Goal: Task Accomplishment & Management: Complete application form

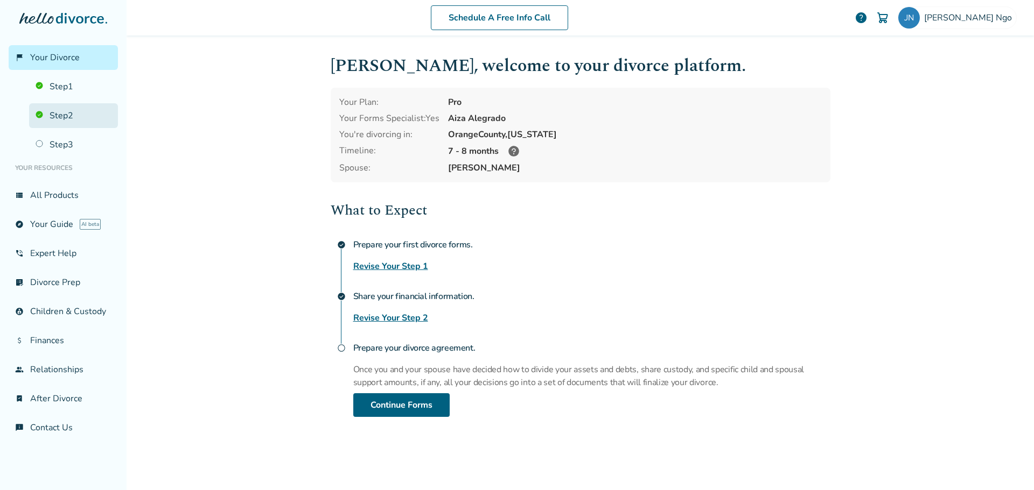
click at [68, 119] on link "Step 2" at bounding box center [73, 115] width 89 height 25
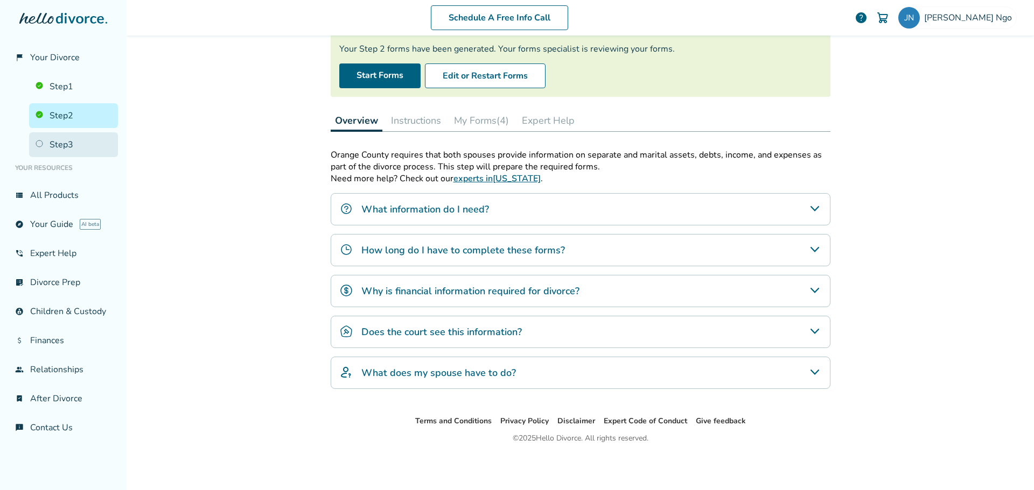
click at [79, 149] on link "Step 3" at bounding box center [73, 144] width 89 height 25
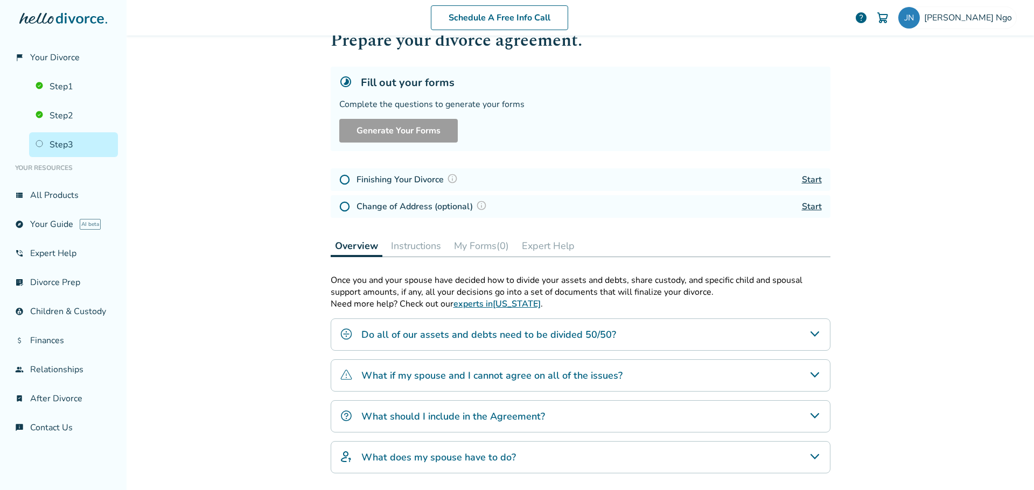
scroll to position [54, 0]
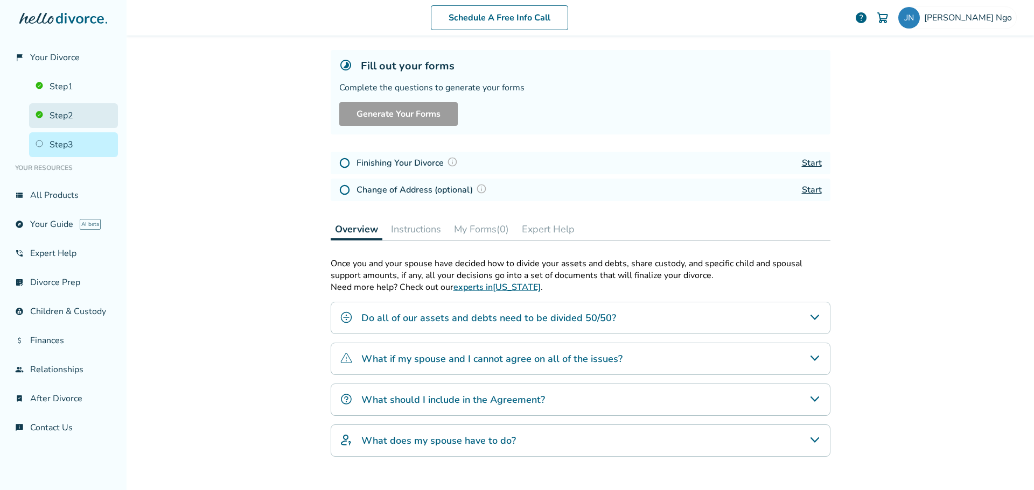
click at [50, 118] on link "Step 2" at bounding box center [73, 115] width 89 height 25
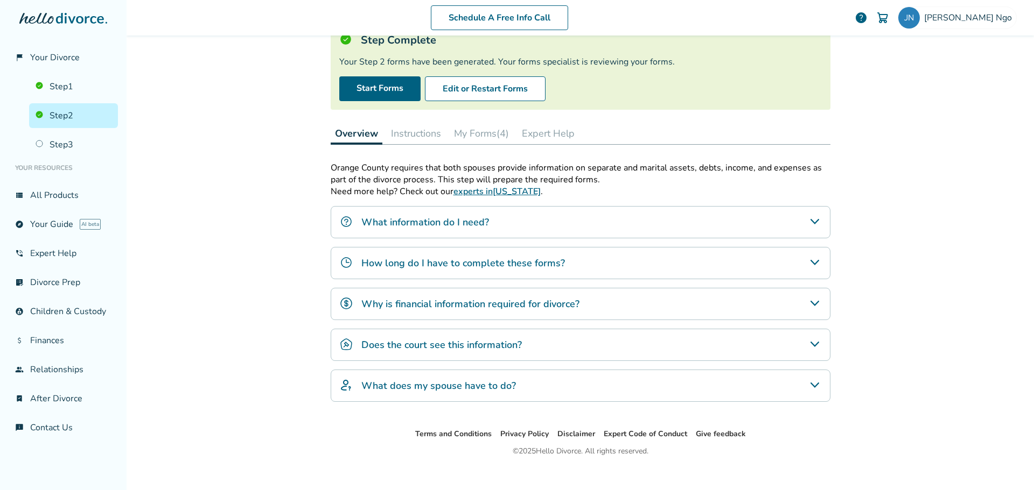
scroll to position [93, 0]
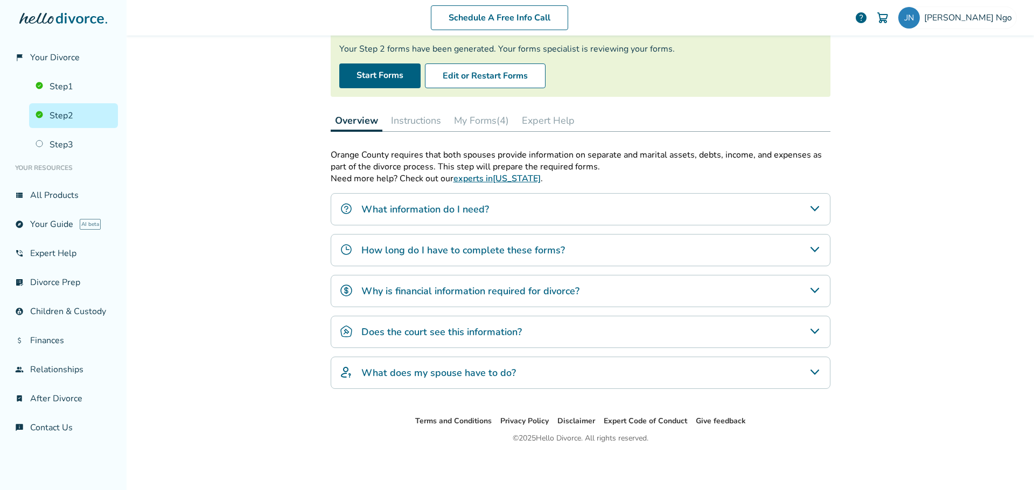
click at [446, 333] on h4 "Does the court see this information?" at bounding box center [441, 332] width 160 height 14
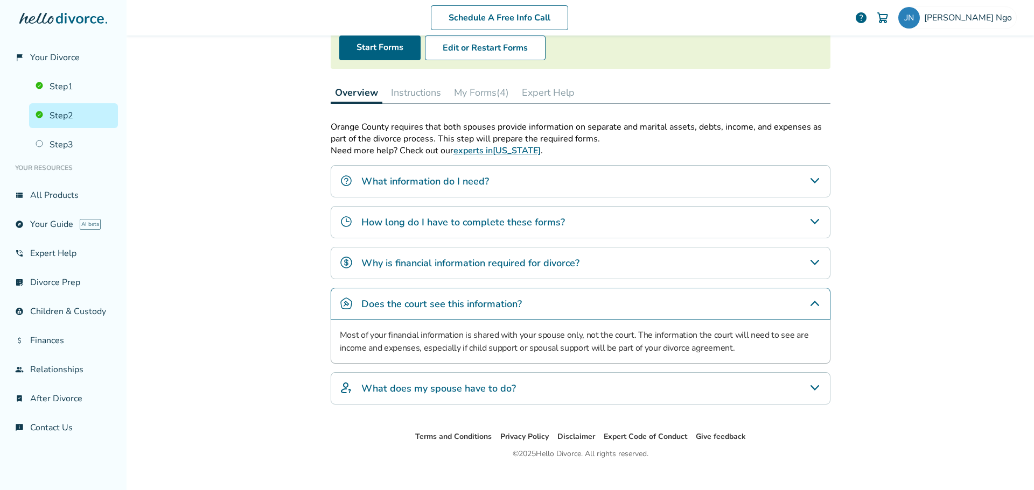
scroll to position [136, 0]
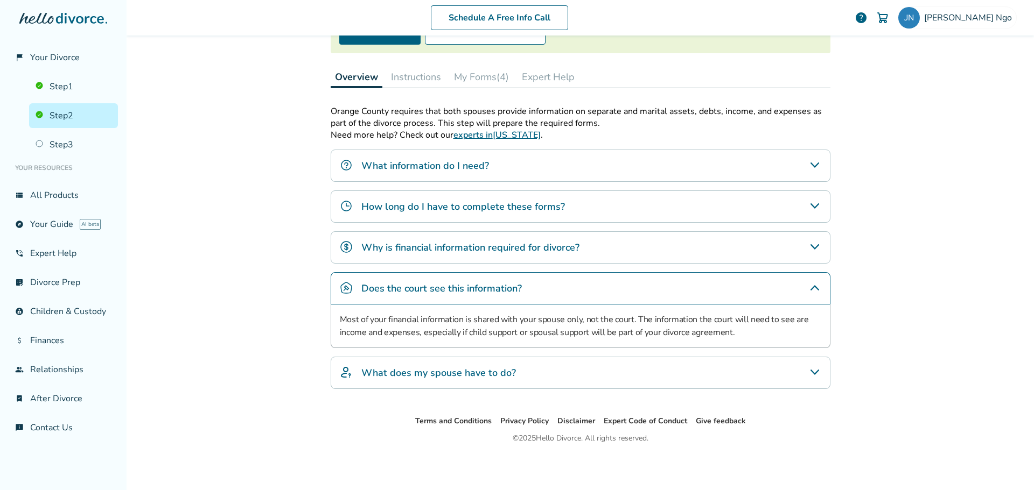
click at [420, 365] on div "What does my spouse have to do?" at bounding box center [581, 373] width 500 height 32
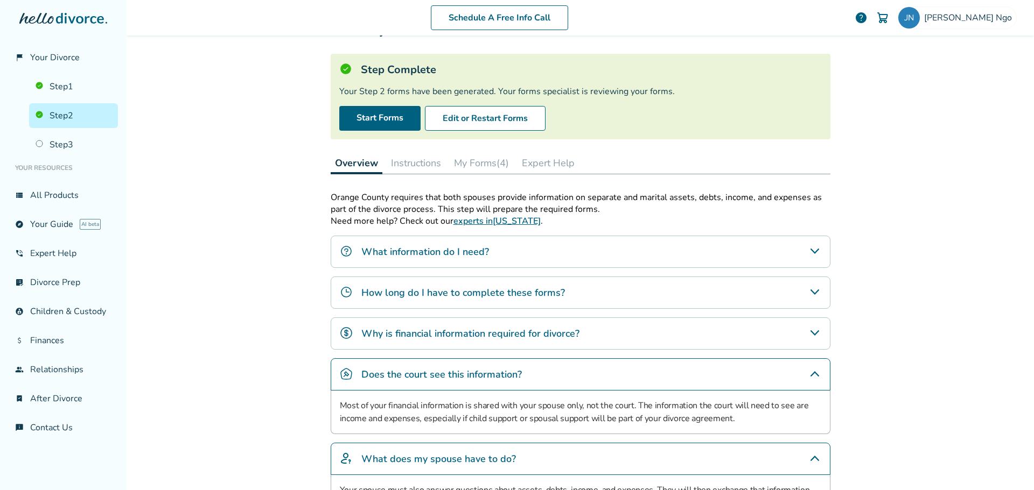
scroll to position [29, 0]
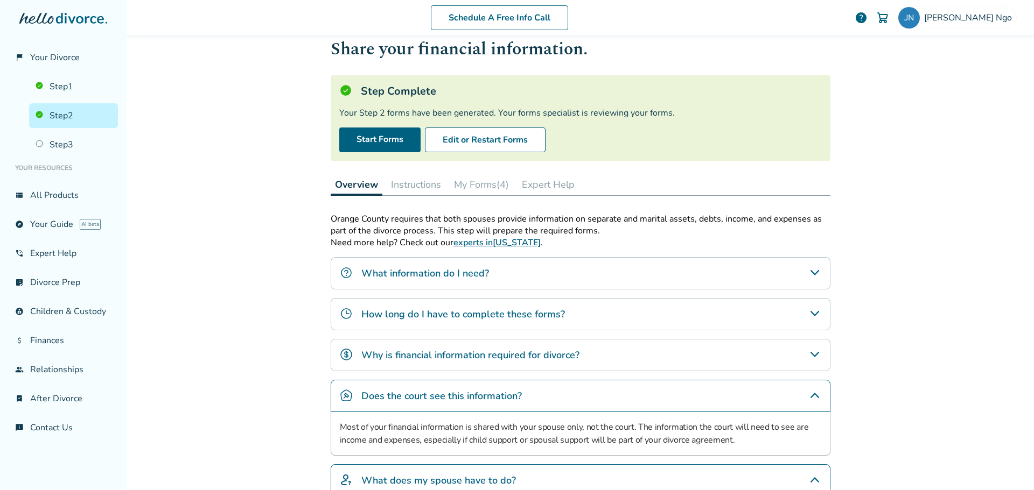
click at [399, 191] on button "Instructions" at bounding box center [416, 185] width 59 height 22
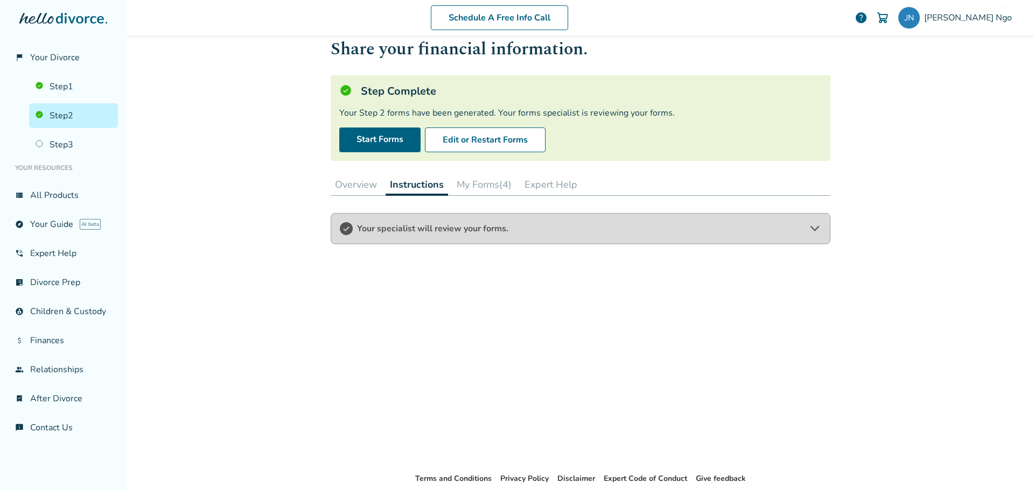
click at [462, 181] on button "My Forms (4)" at bounding box center [484, 185] width 64 height 22
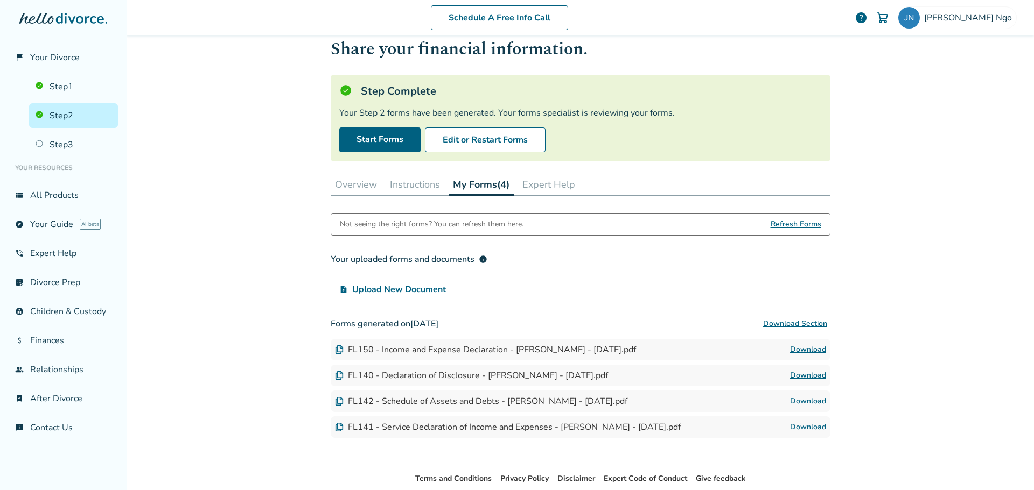
click at [538, 185] on button "Expert Help" at bounding box center [548, 185] width 61 height 22
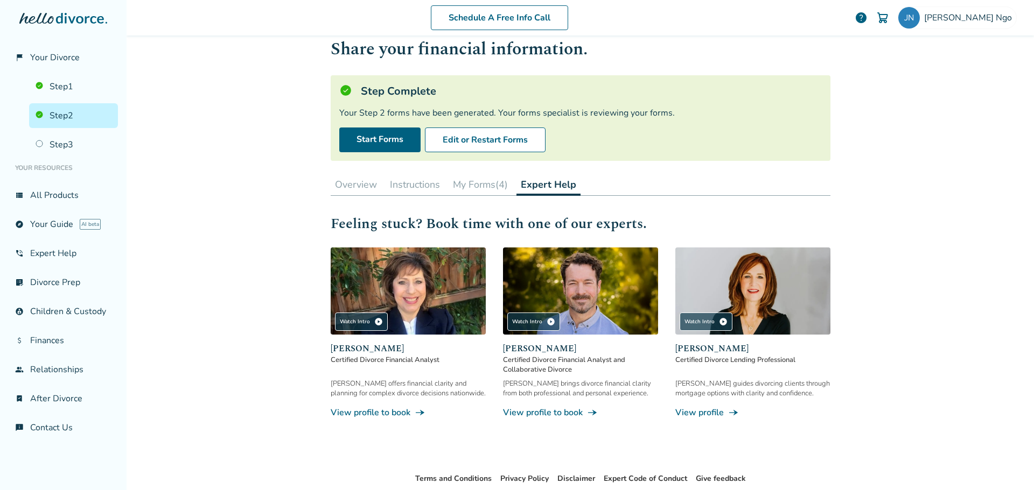
click at [347, 188] on button "Overview" at bounding box center [356, 185] width 51 height 22
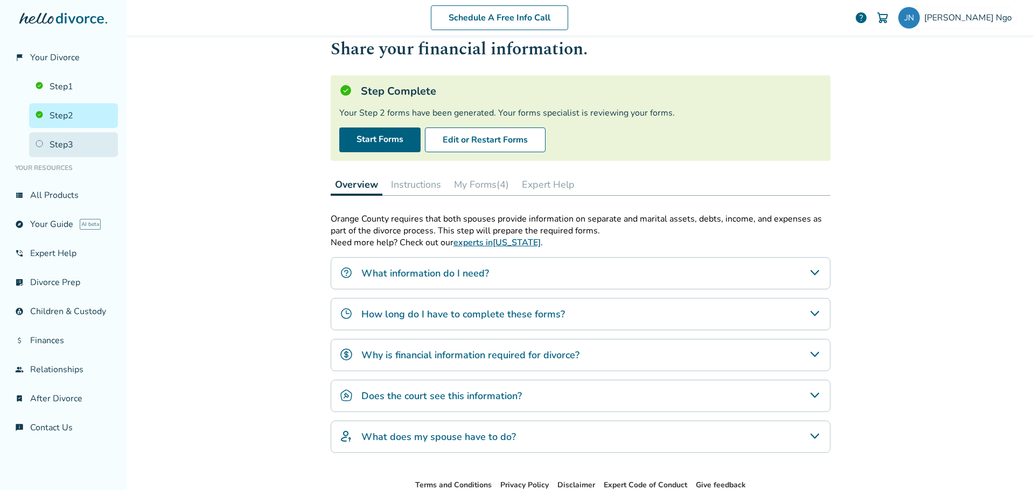
click at [66, 143] on link "Step 3" at bounding box center [73, 144] width 89 height 25
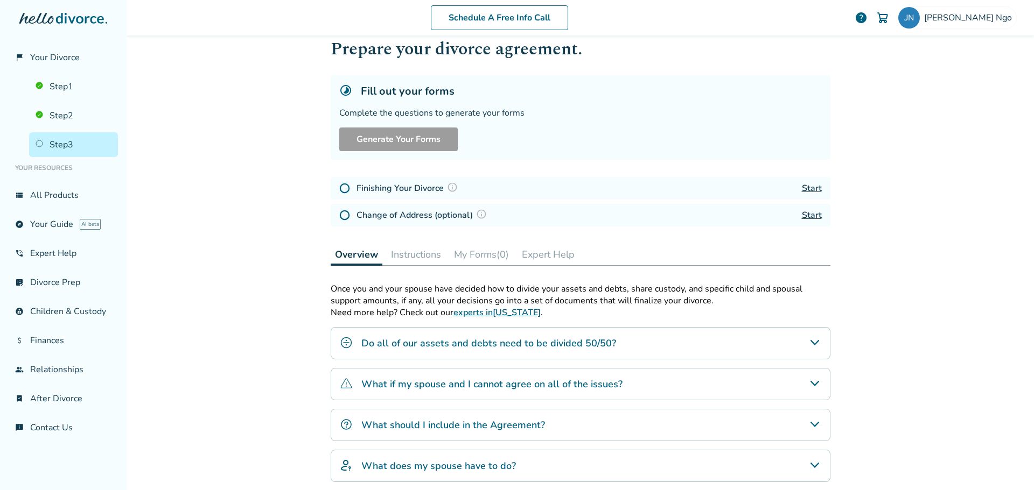
click at [429, 192] on h4 "Finishing Your Divorce" at bounding box center [408, 188] width 104 height 14
click at [790, 59] on h1 "Prepare your divorce agreement." at bounding box center [581, 49] width 500 height 26
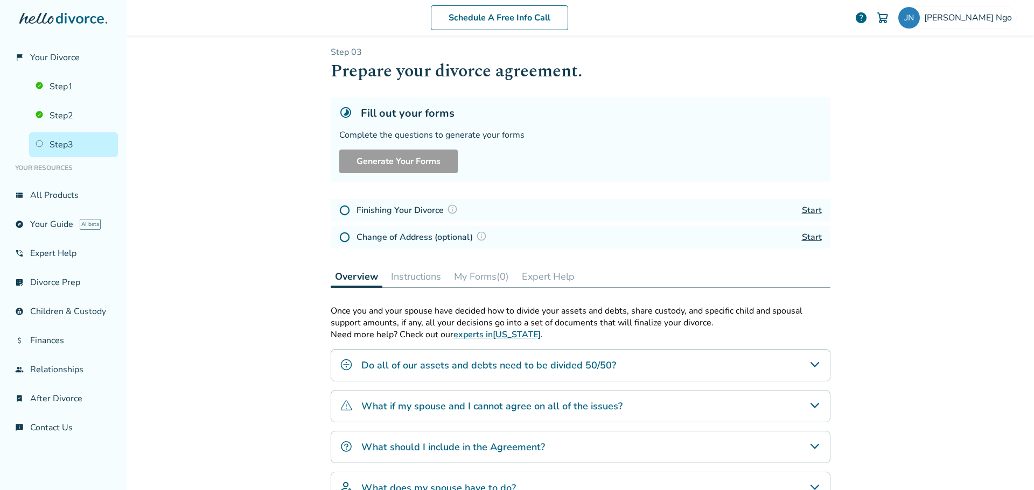
scroll to position [156, 0]
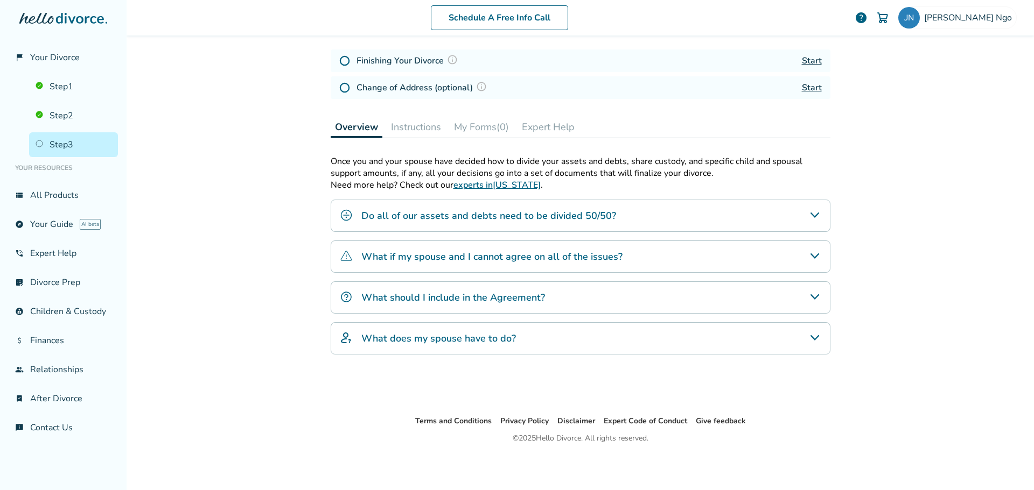
click at [363, 59] on h4 "Finishing Your Divorce" at bounding box center [408, 61] width 104 height 14
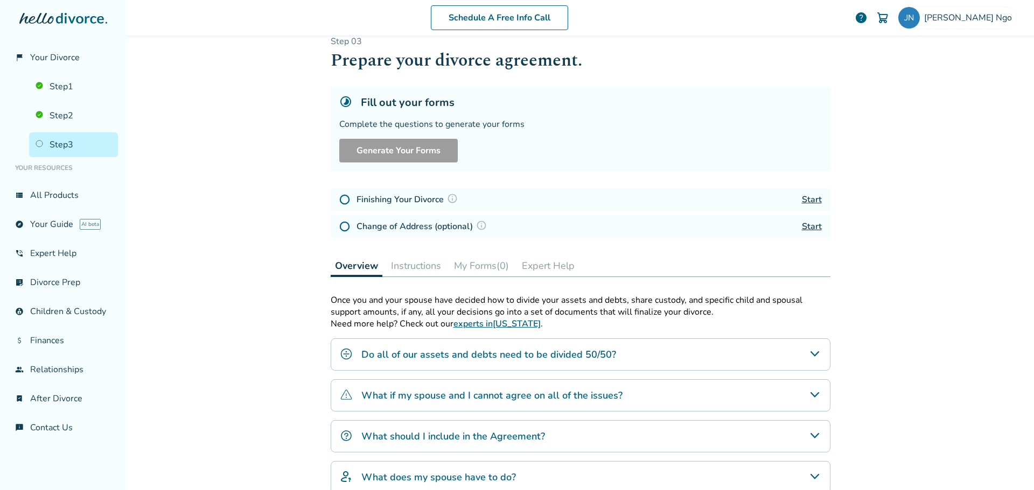
scroll to position [0, 0]
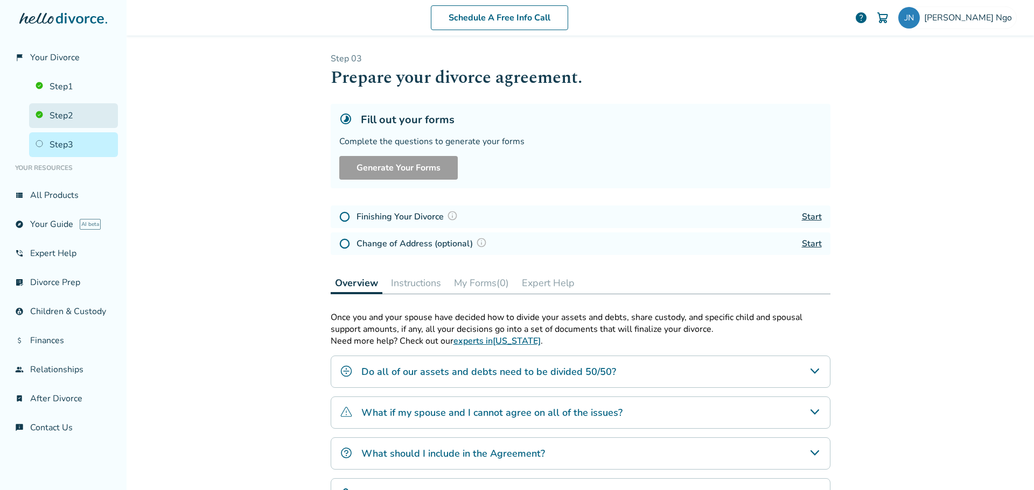
click at [58, 116] on link "Step 2" at bounding box center [73, 115] width 89 height 25
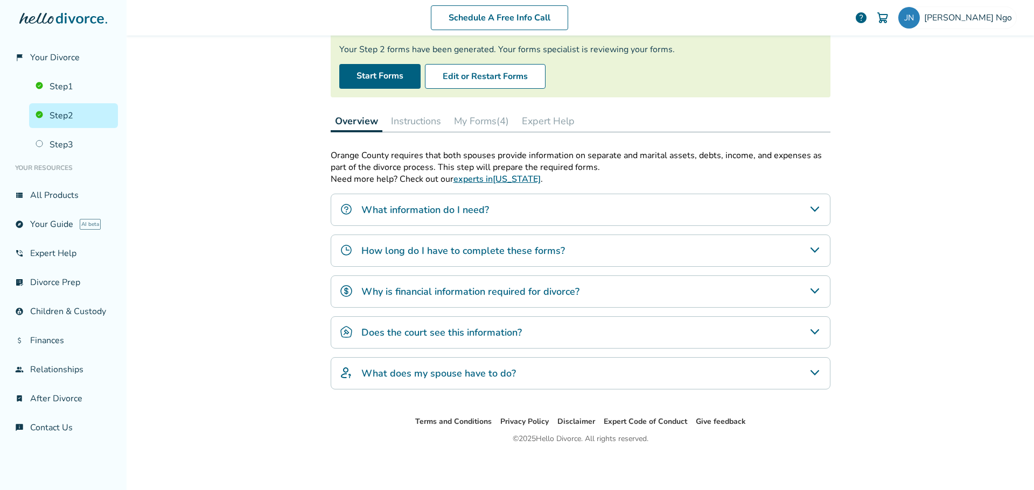
scroll to position [93, 0]
click at [484, 118] on button "My Forms (4)" at bounding box center [482, 121] width 64 height 22
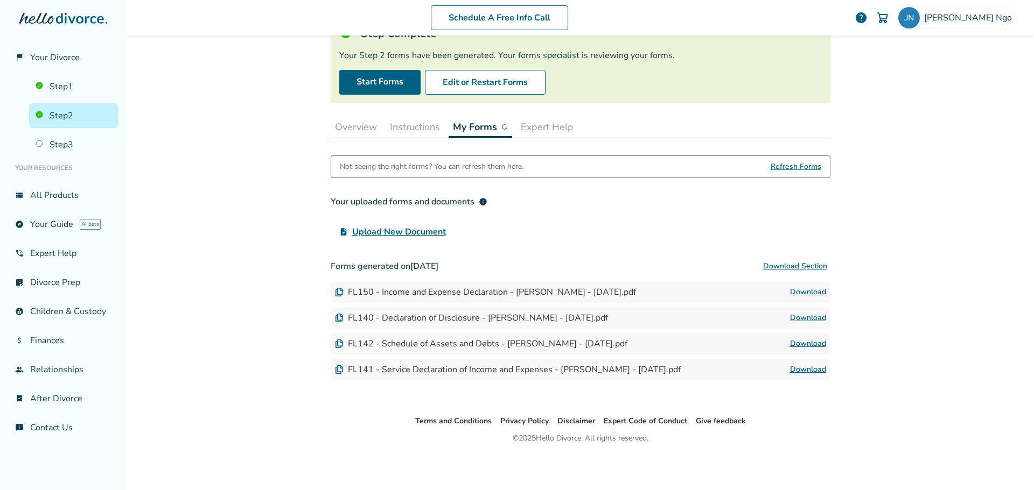
scroll to position [86, 0]
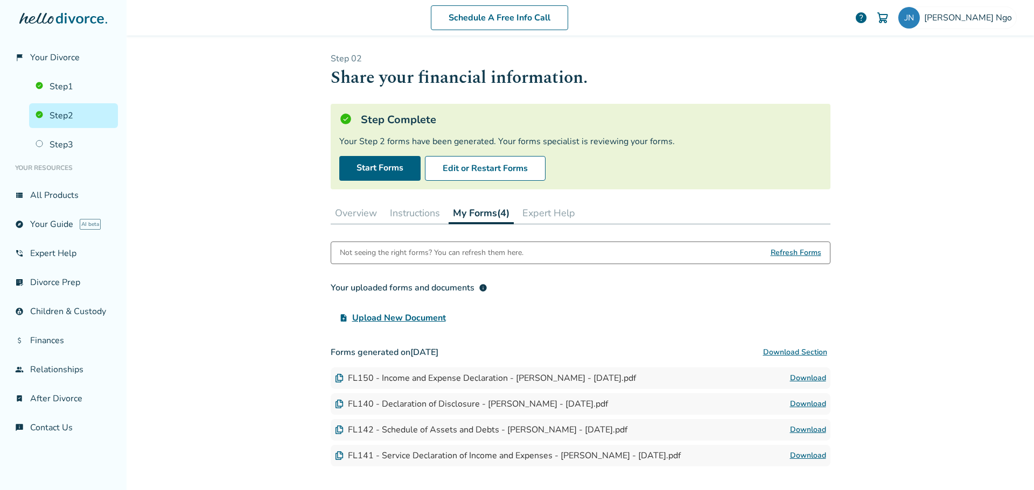
click at [359, 212] on button "Overview" at bounding box center [356, 213] width 51 height 22
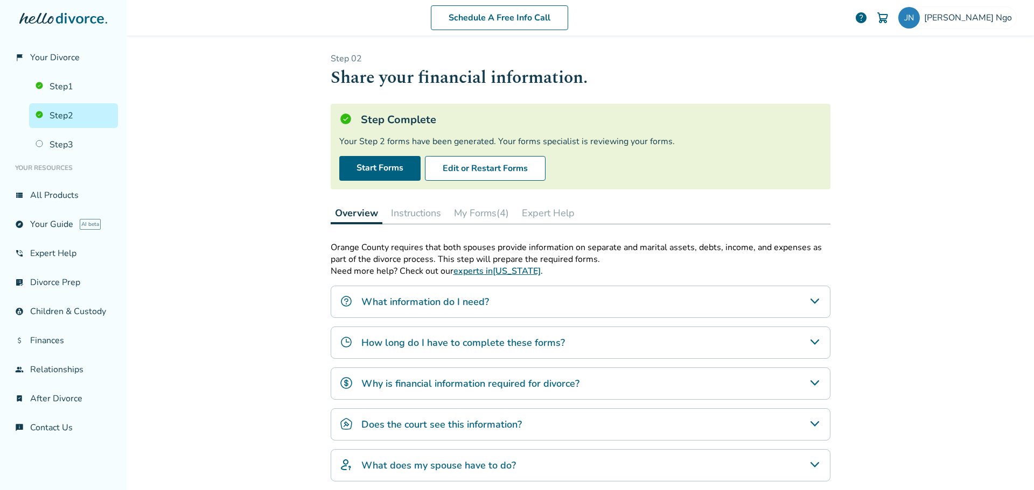
click at [413, 214] on button "Instructions" at bounding box center [416, 213] width 59 height 22
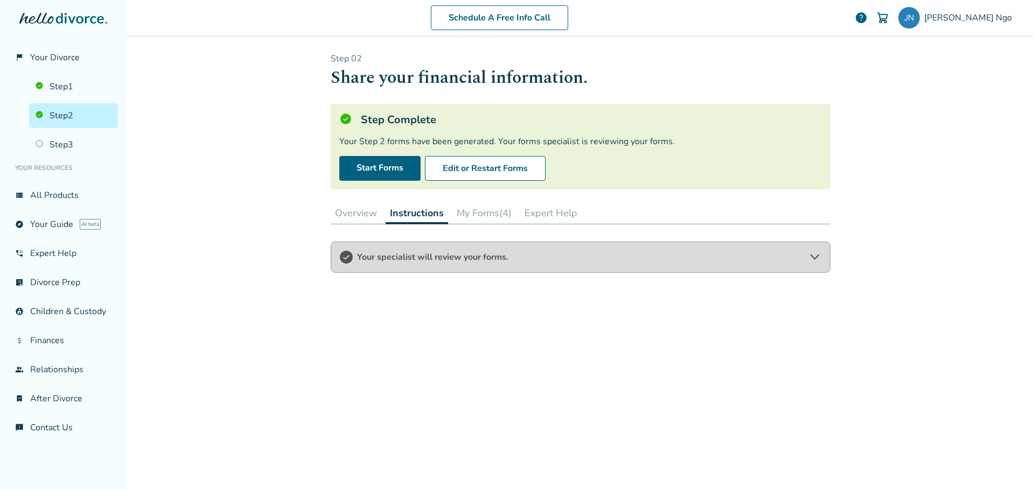
click at [339, 213] on button "Overview" at bounding box center [356, 213] width 51 height 22
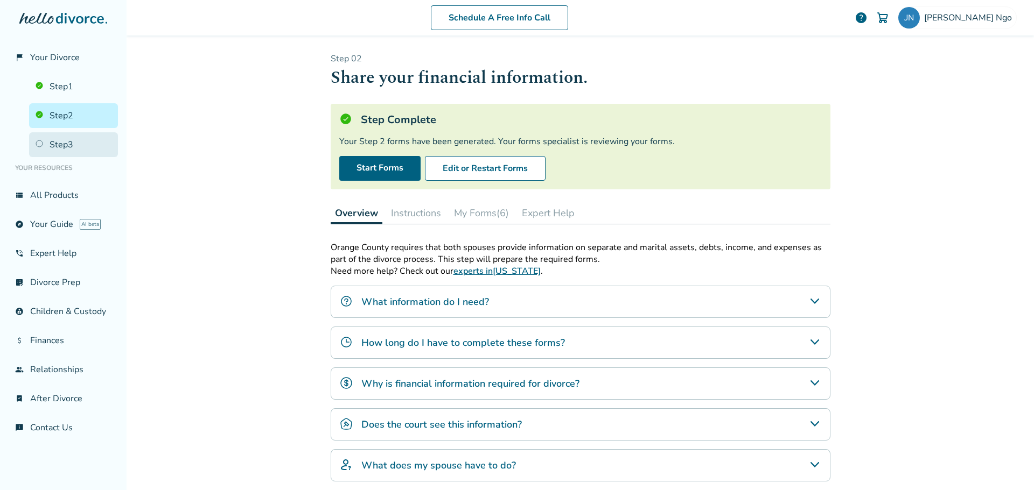
click at [76, 145] on link "Step 3" at bounding box center [73, 144] width 89 height 25
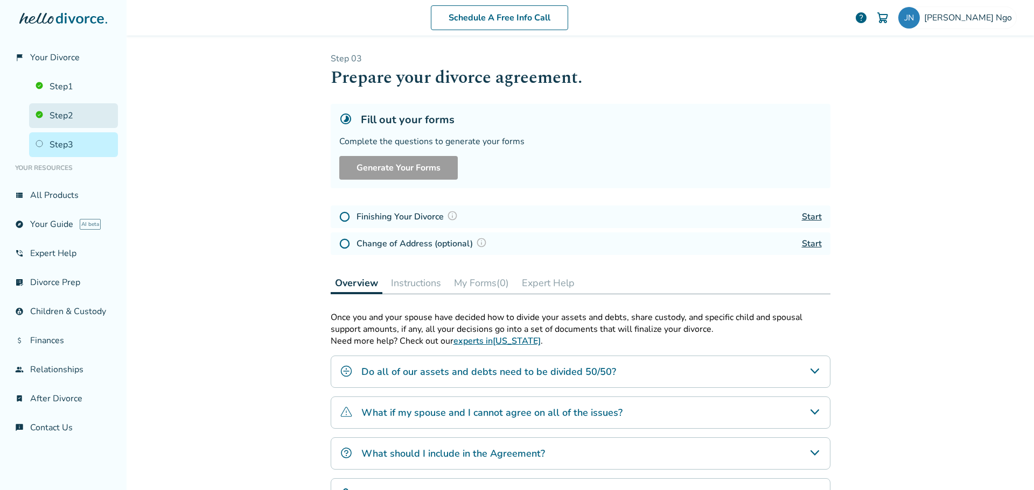
click at [77, 116] on link "Step 2" at bounding box center [73, 115] width 89 height 25
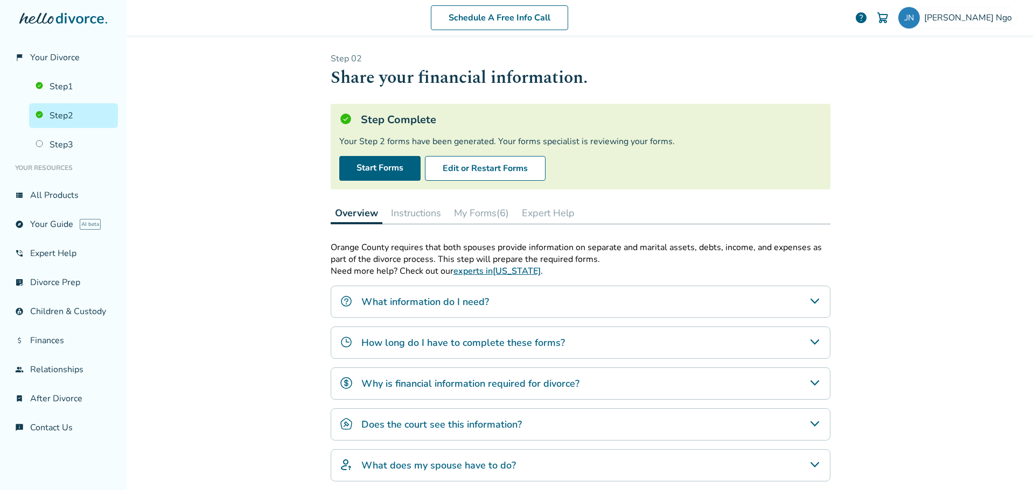
scroll to position [54, 0]
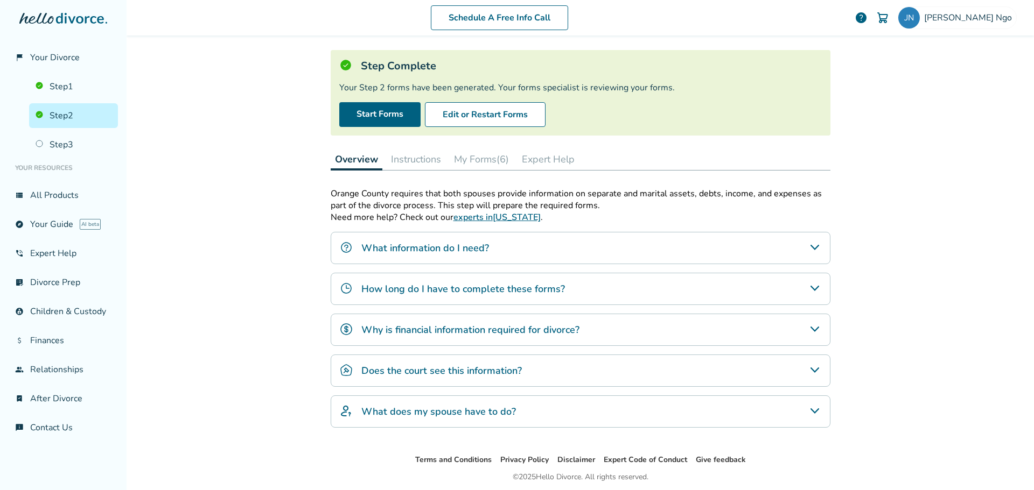
click at [475, 161] on button "My Forms (6)" at bounding box center [482, 160] width 64 height 22
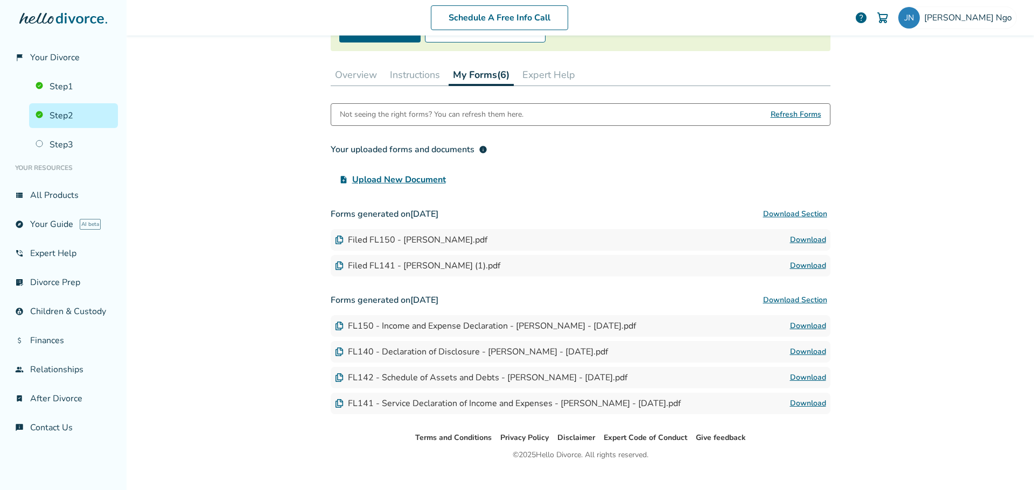
scroll to position [155, 0]
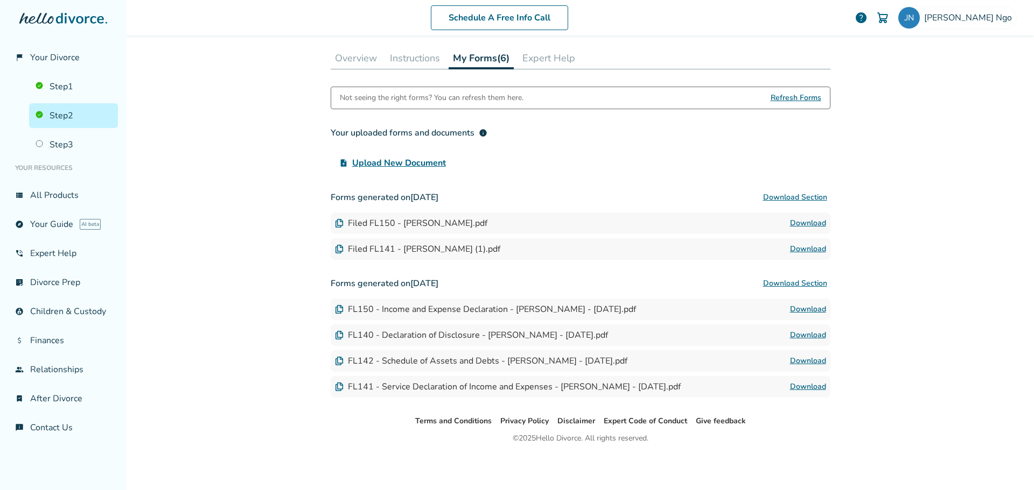
click at [790, 222] on link "Download" at bounding box center [808, 223] width 36 height 13
